Goal: Information Seeking & Learning: Learn about a topic

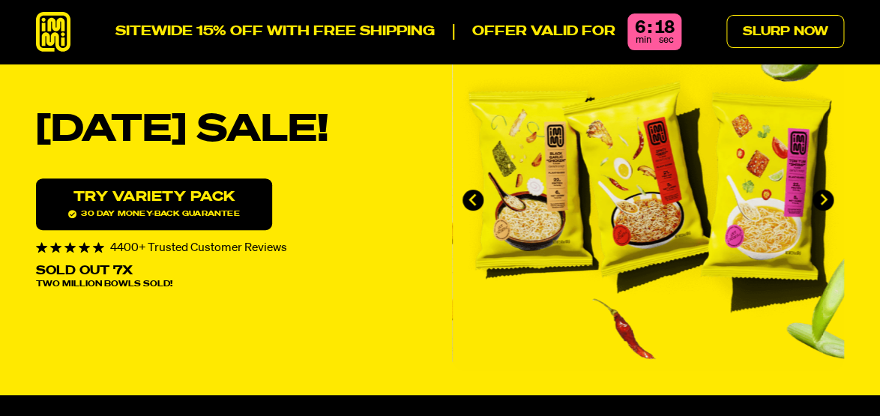
scroll to position [80, 0]
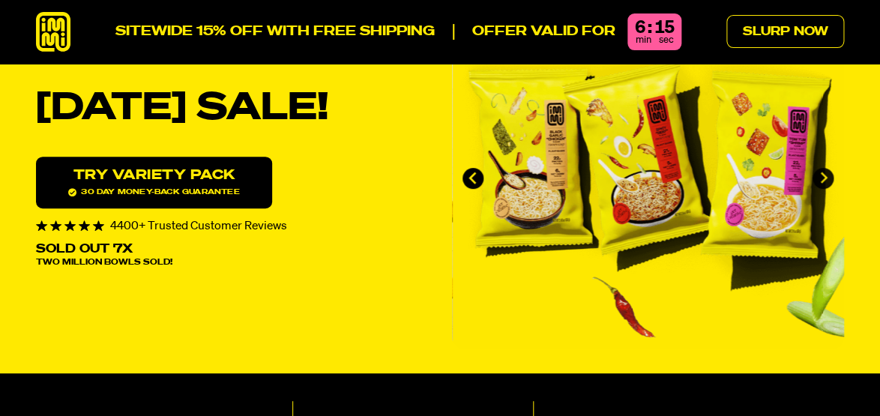
click at [824, 178] on icon "Next slide" at bounding box center [823, 178] width 7 height 12
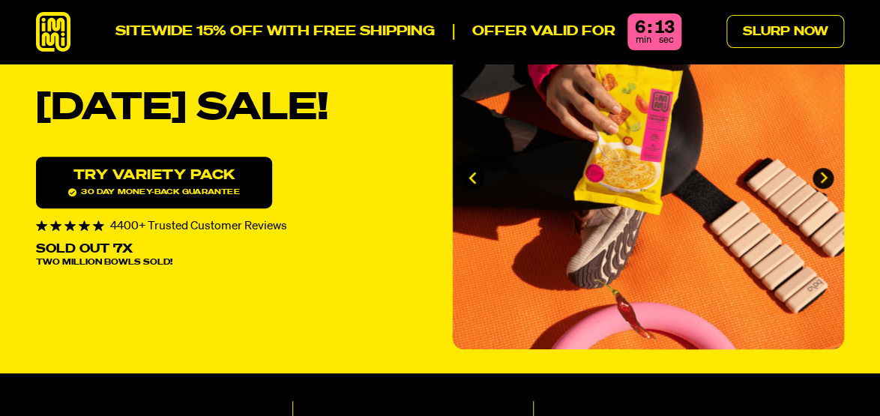
click at [824, 178] on icon "Next slide" at bounding box center [823, 178] width 7 height 12
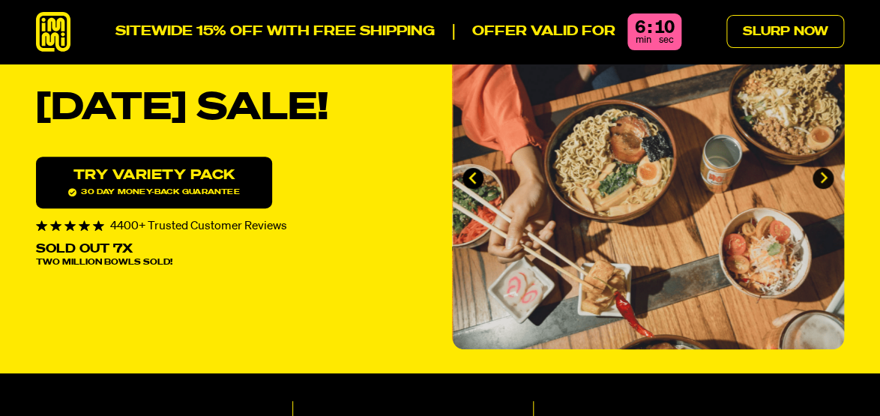
click at [824, 176] on icon "Next slide" at bounding box center [823, 178] width 13 height 13
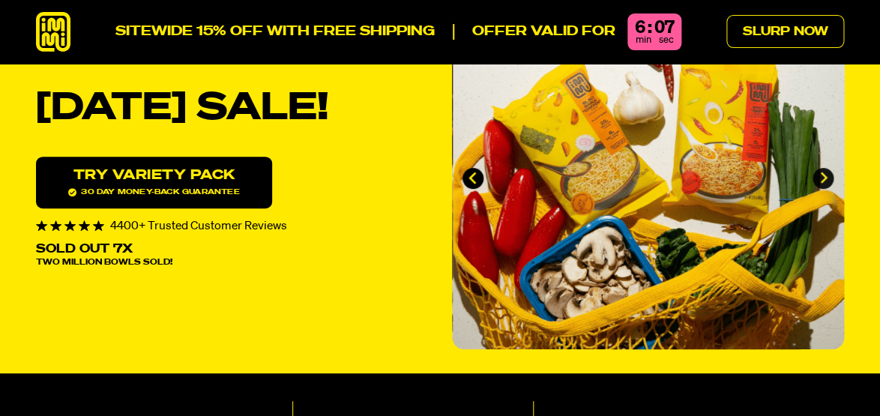
click at [824, 176] on icon "Go to first slide" at bounding box center [823, 178] width 13 height 13
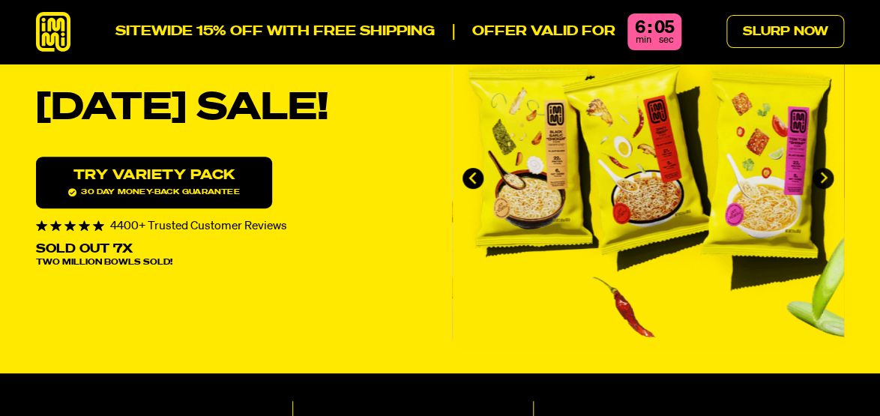
click at [824, 176] on icon "Next slide" at bounding box center [823, 178] width 13 height 13
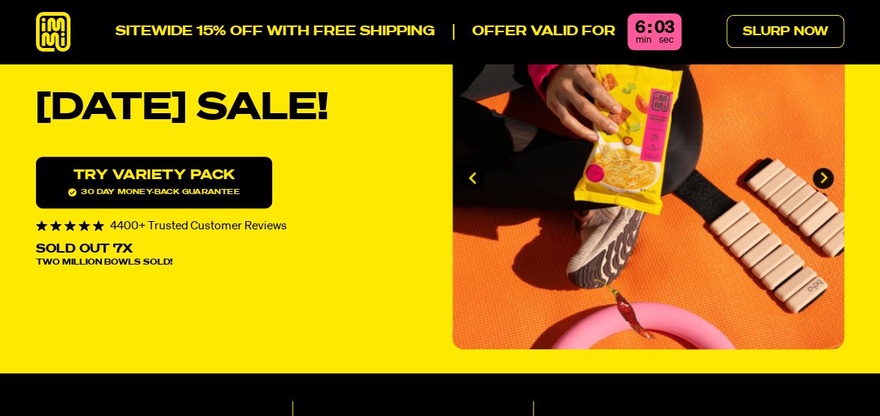
click at [824, 176] on icon "Next slide" at bounding box center [823, 178] width 13 height 13
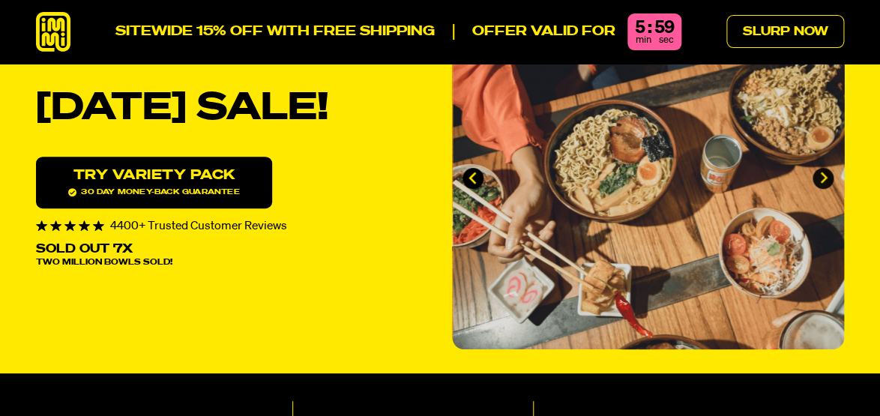
click at [824, 176] on icon "Next slide" at bounding box center [823, 178] width 13 height 13
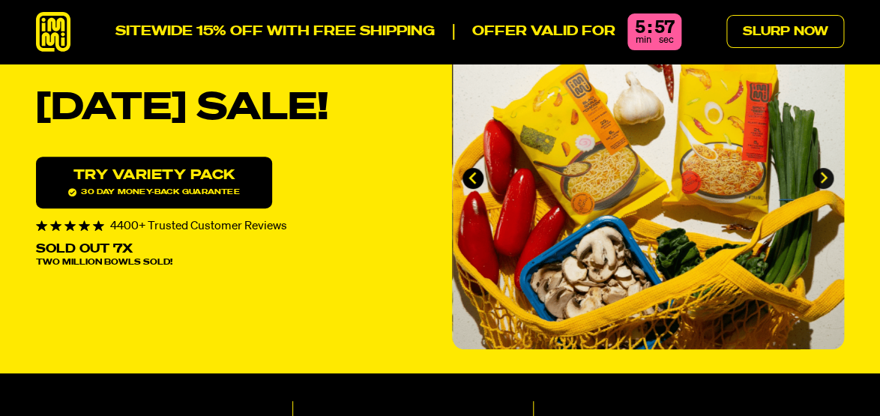
click at [824, 176] on icon "Go to first slide" at bounding box center [823, 178] width 13 height 13
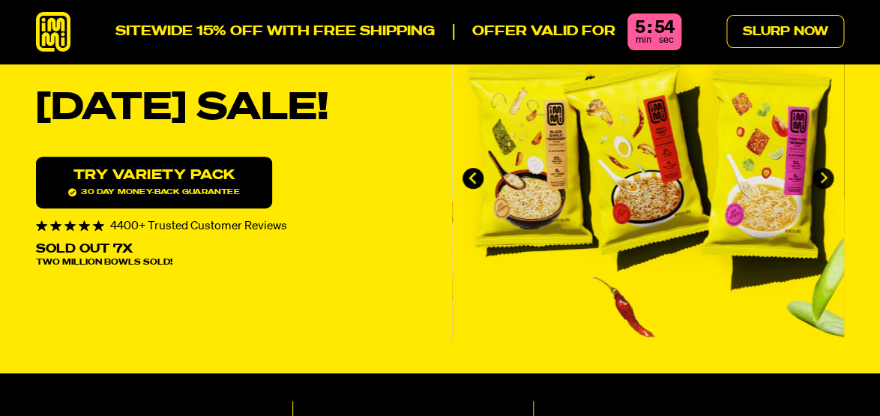
click at [824, 176] on icon "Next slide" at bounding box center [823, 178] width 13 height 13
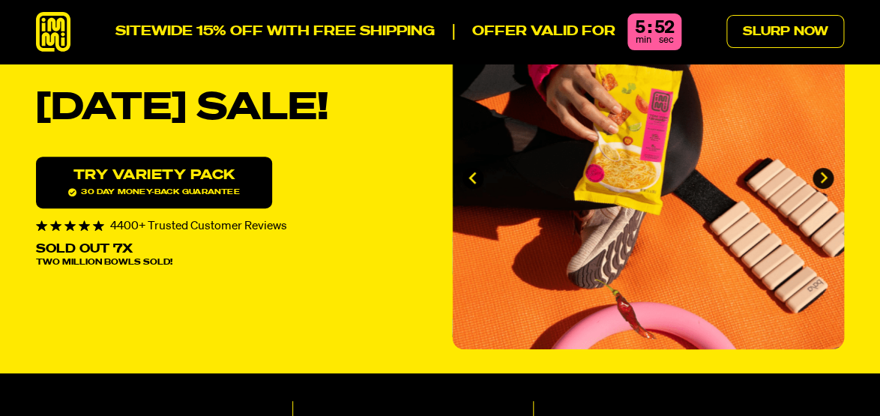
click at [819, 174] on icon "Next slide" at bounding box center [823, 178] width 13 height 13
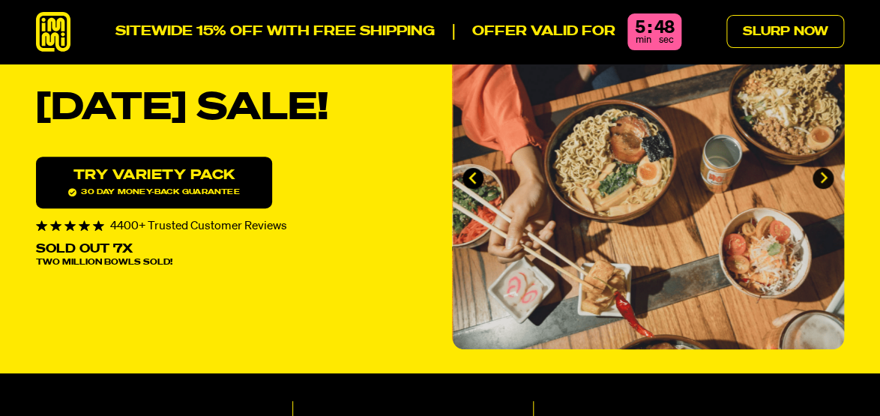
click at [827, 173] on icon "Next slide" at bounding box center [823, 178] width 13 height 13
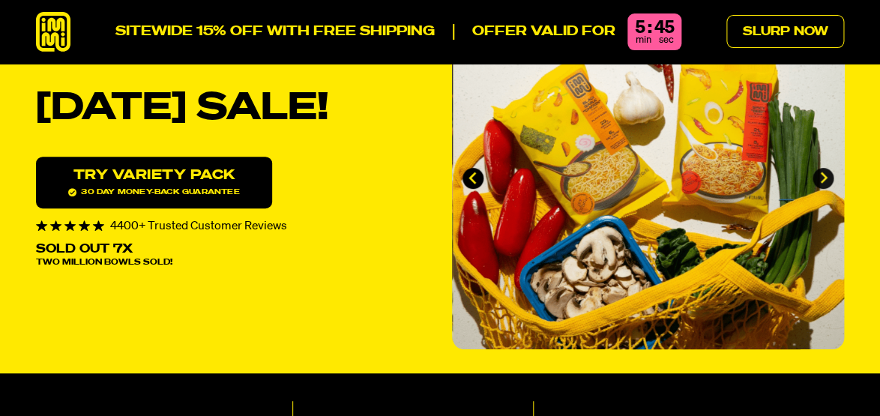
click at [823, 174] on icon "Go to first slide" at bounding box center [823, 178] width 7 height 12
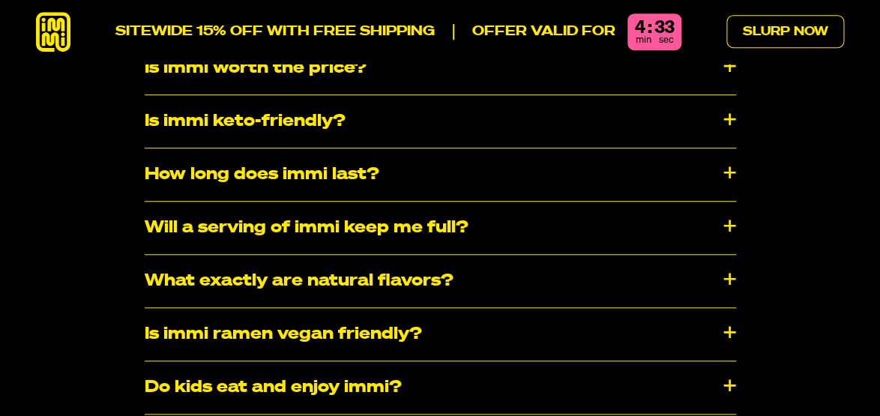
scroll to position [7477, 0]
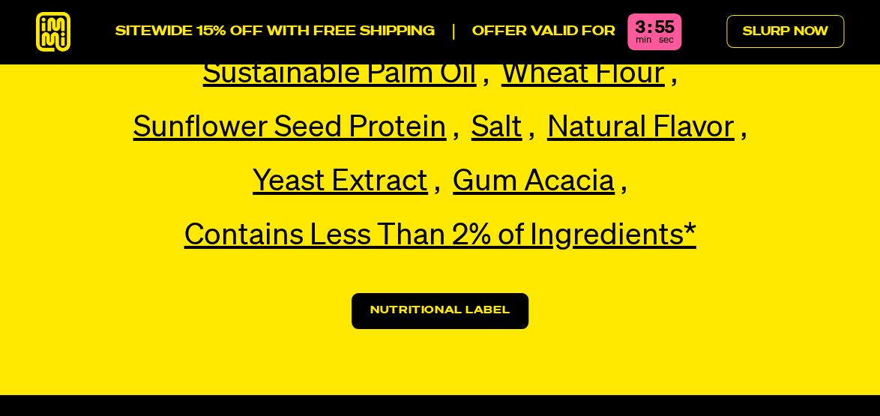
scroll to position [3377, 0]
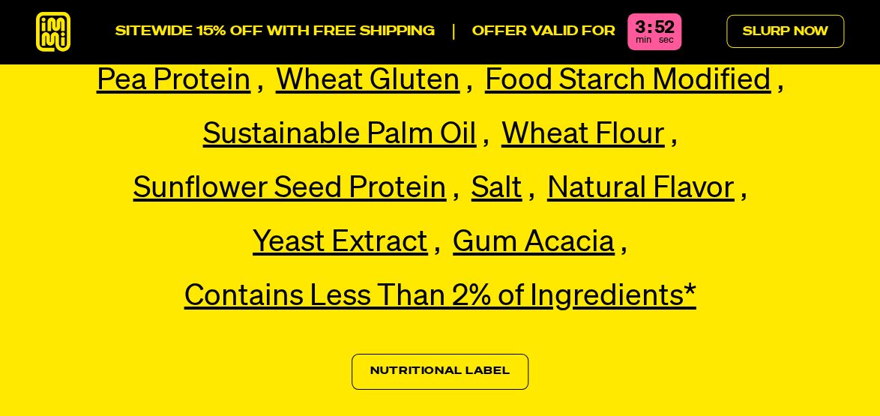
click at [459, 354] on link "Nutritional Label" at bounding box center [439, 372] width 177 height 36
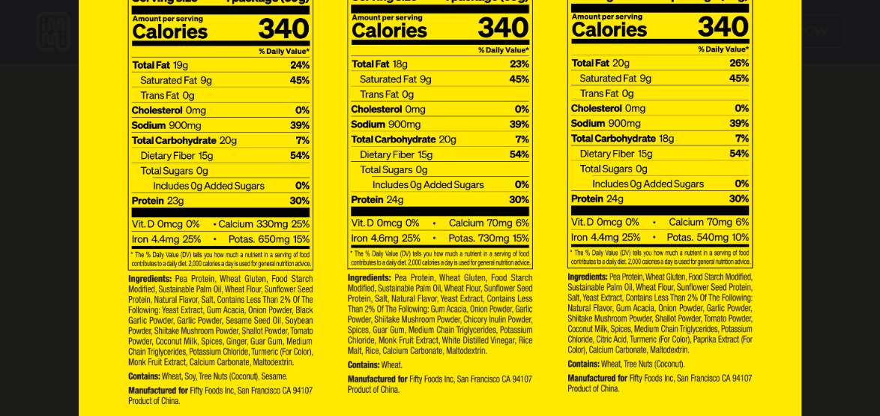
scroll to position [175, 0]
